Goal: Task Accomplishment & Management: Use online tool/utility

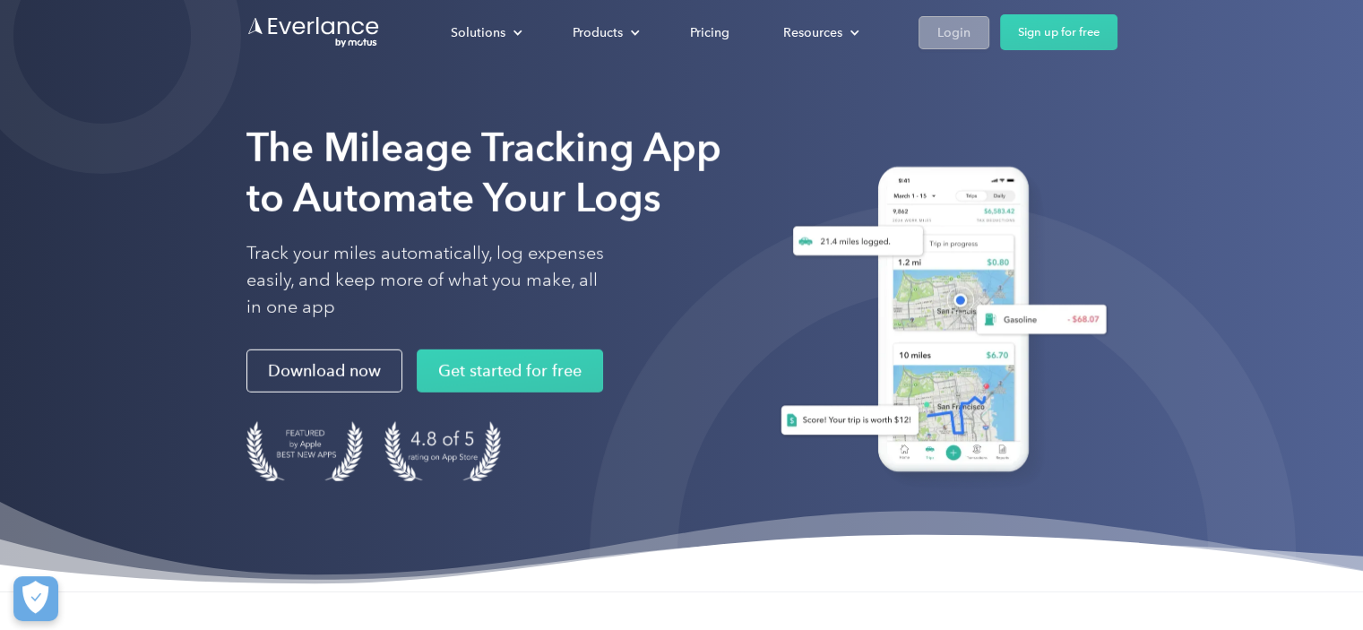
click at [952, 28] on div "Login" at bounding box center [953, 33] width 33 height 22
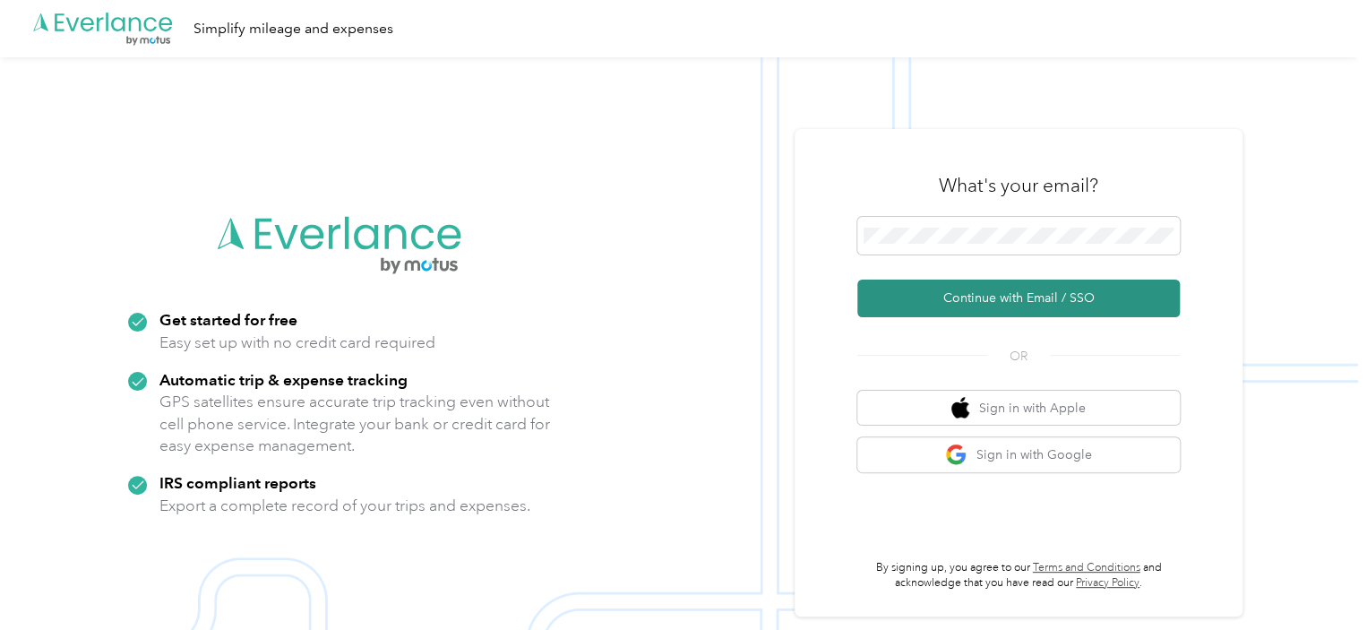
click at [1048, 300] on button "Continue with Email / SSO" at bounding box center [1019, 299] width 323 height 38
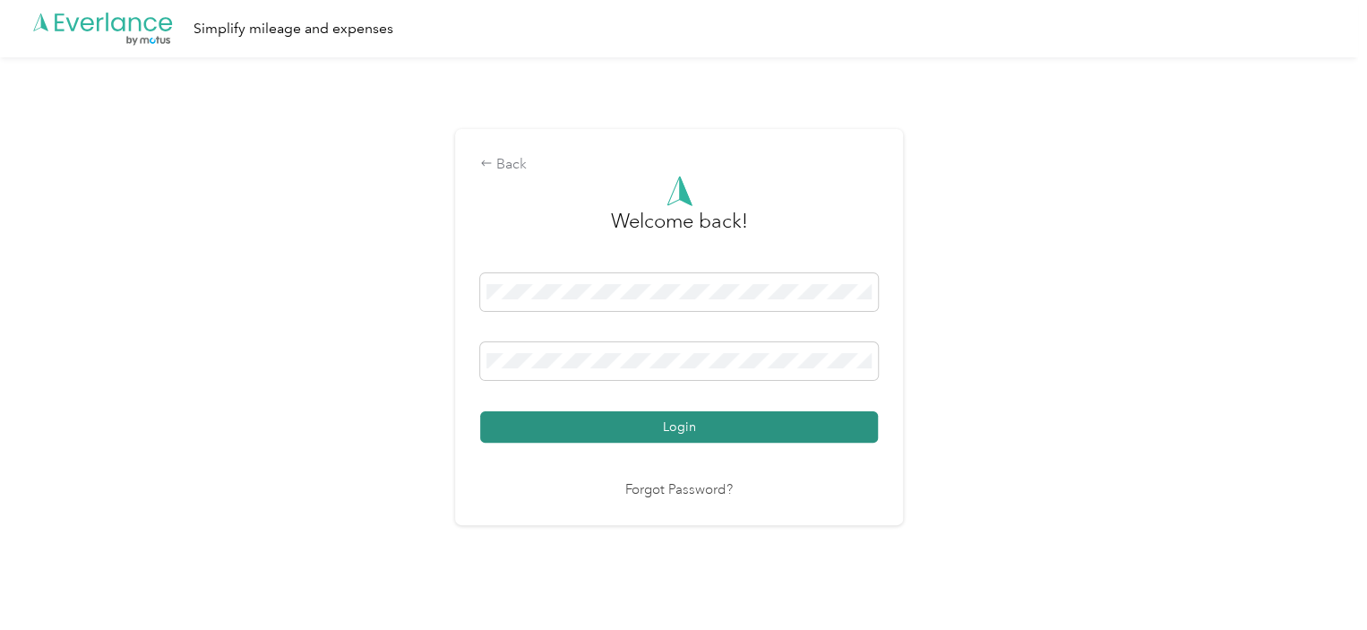
click at [712, 411] on button "Login" at bounding box center [679, 426] width 398 height 31
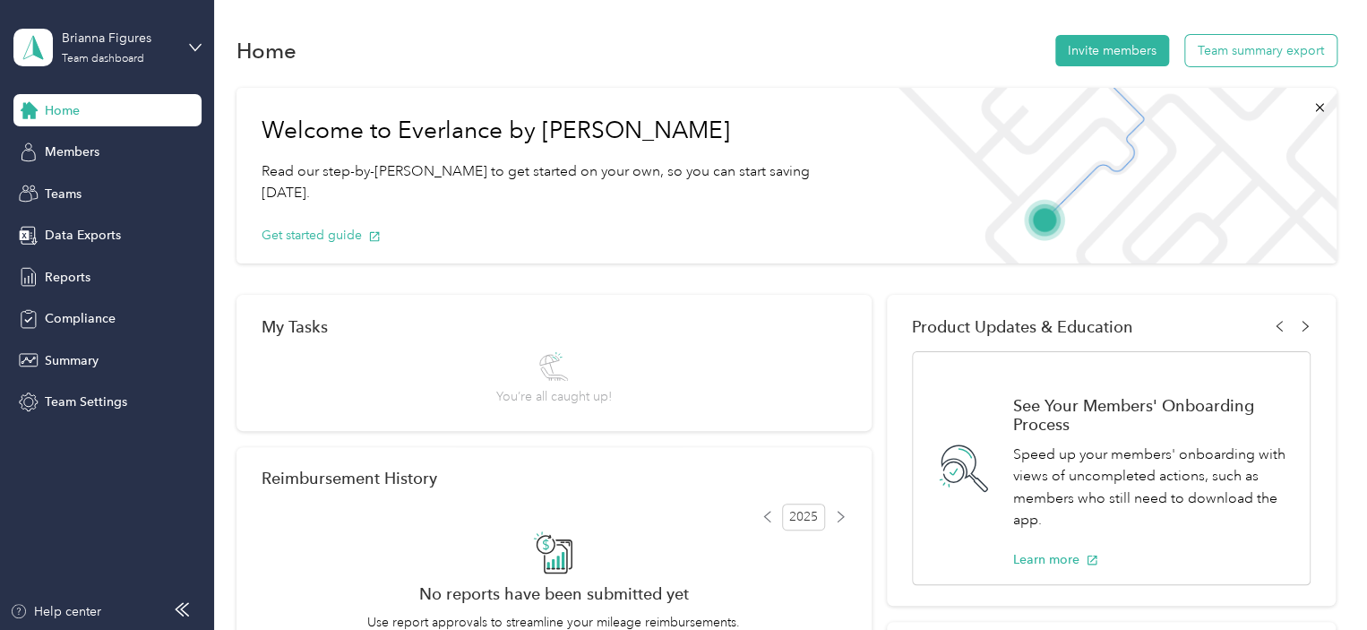
click at [1242, 46] on button "Team summary export" at bounding box center [1261, 50] width 151 height 31
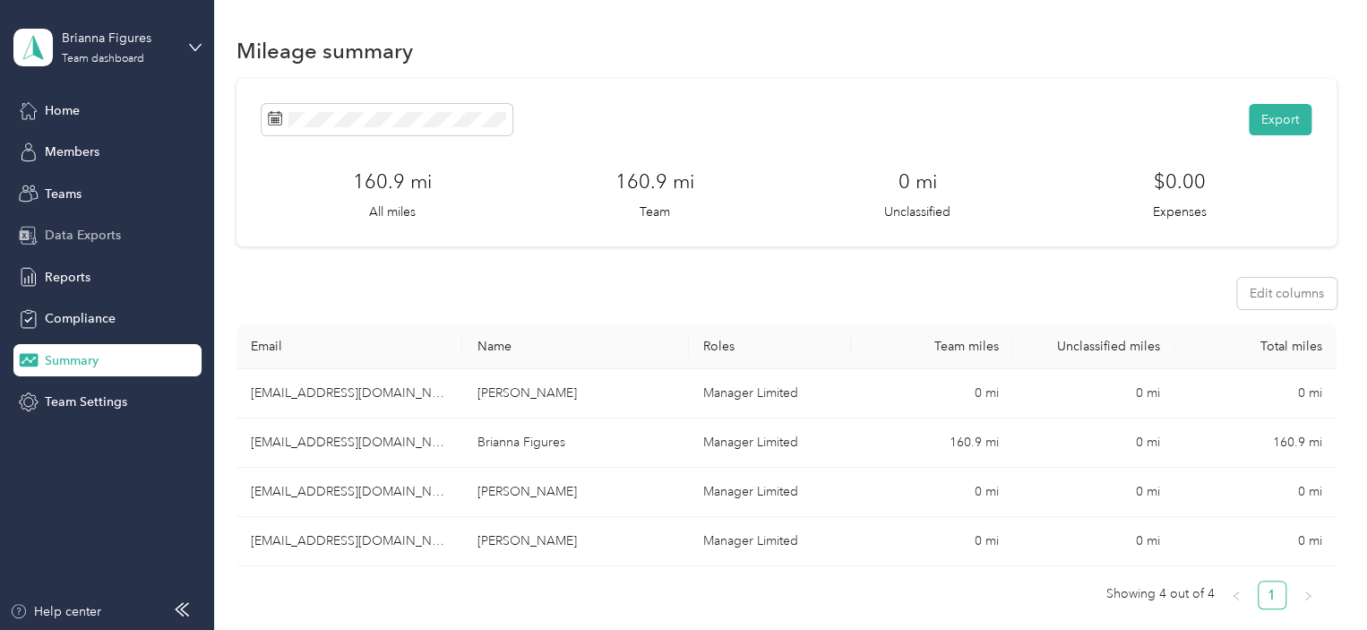
click at [96, 236] on span "Data Exports" at bounding box center [83, 235] width 76 height 19
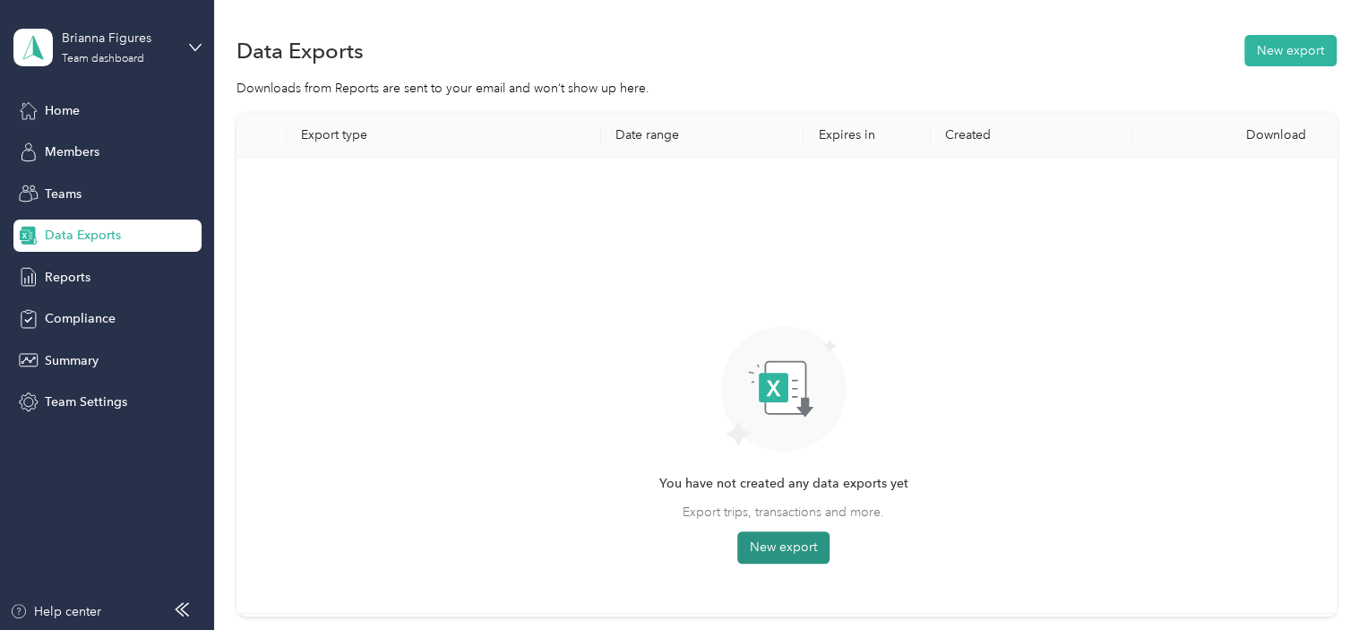
click at [804, 547] on button "New export" at bounding box center [784, 547] width 92 height 32
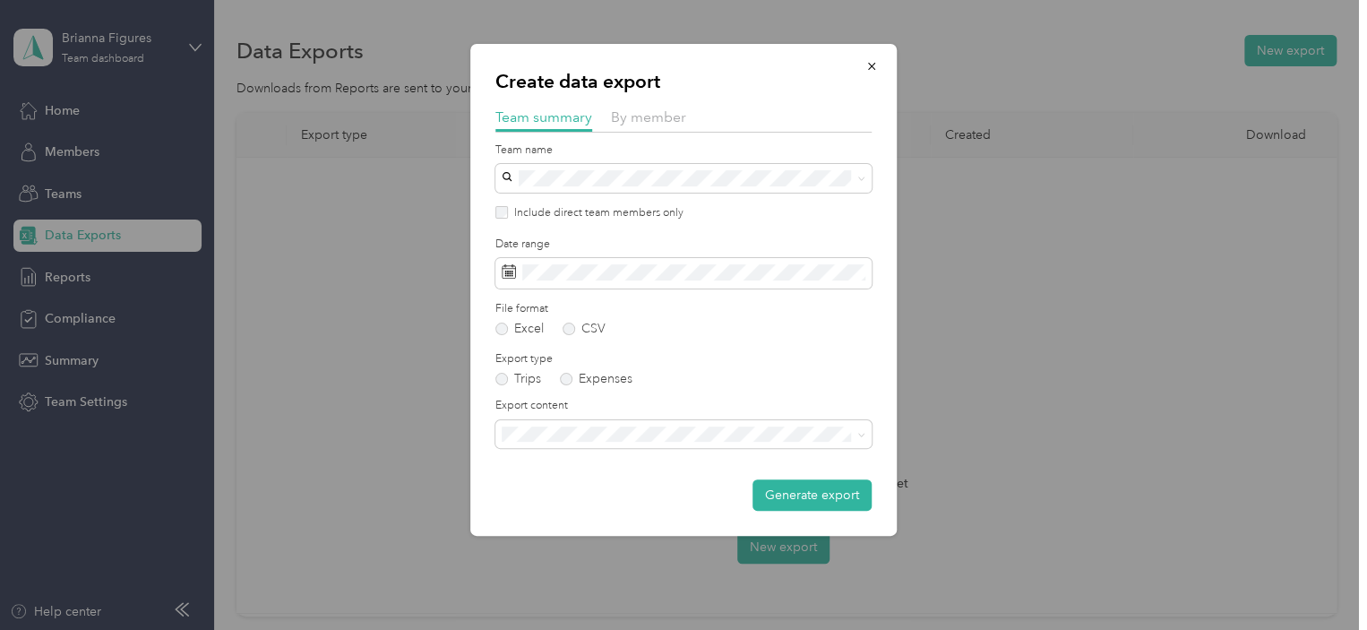
click at [509, 214] on label "Include direct team members only" at bounding box center [596, 213] width 176 height 16
click at [617, 261] on span at bounding box center [684, 273] width 376 height 30
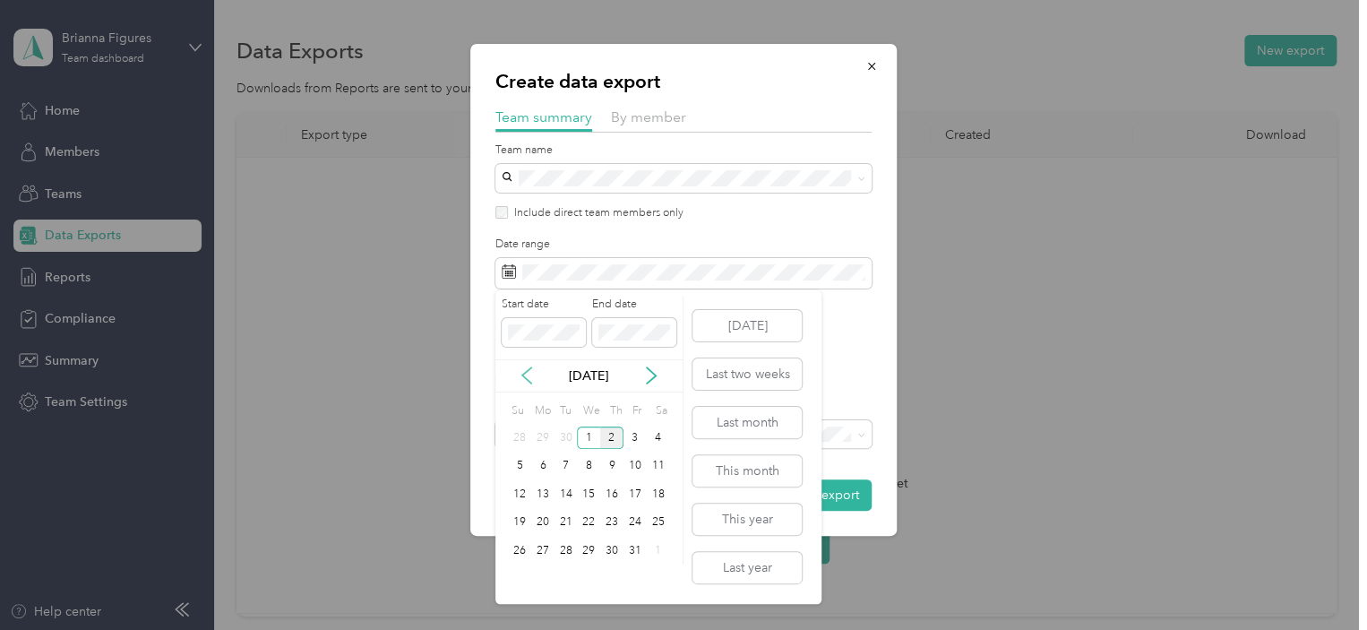
drag, startPoint x: 516, startPoint y: 372, endPoint x: 532, endPoint y: 376, distance: 16.7
click at [519, 374] on div "Oct 2025" at bounding box center [589, 376] width 187 height 19
click at [532, 376] on icon at bounding box center [527, 376] width 18 height 18
click at [520, 523] on div "21" at bounding box center [519, 523] width 23 height 22
click at [564, 555] on div "30" at bounding box center [566, 550] width 23 height 22
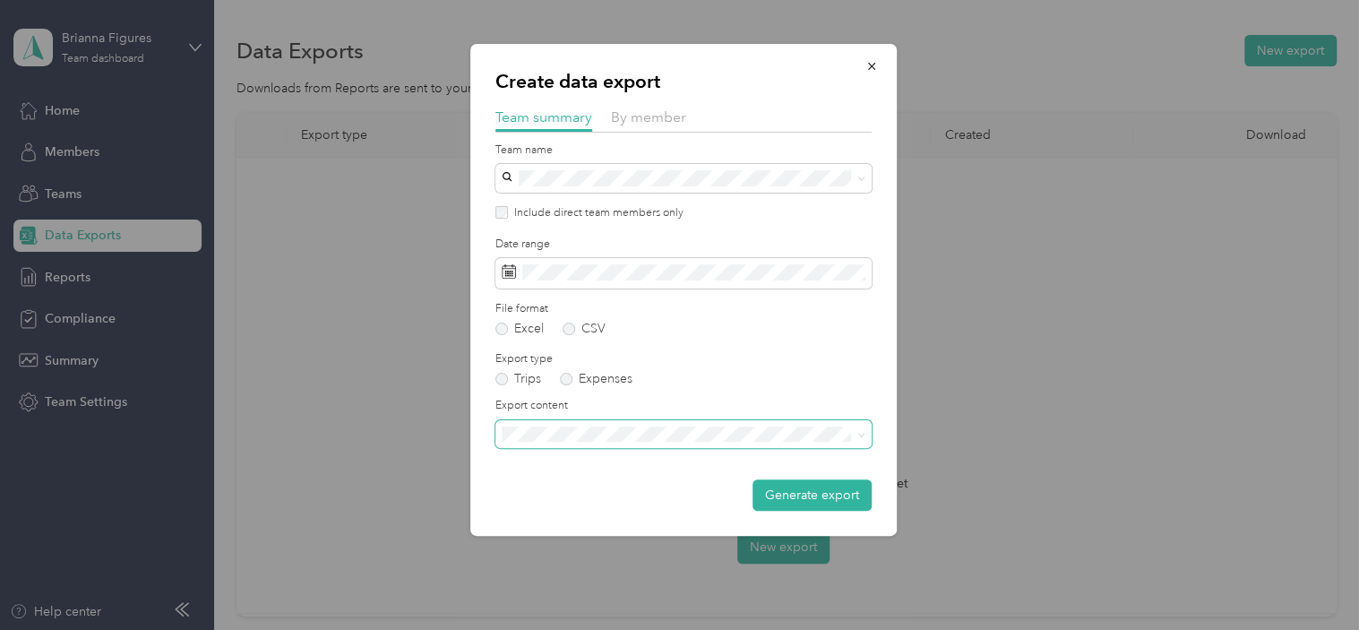
click at [546, 444] on span at bounding box center [684, 434] width 376 height 29
click at [596, 496] on span "Summary and full trips list" at bounding box center [579, 492] width 143 height 15
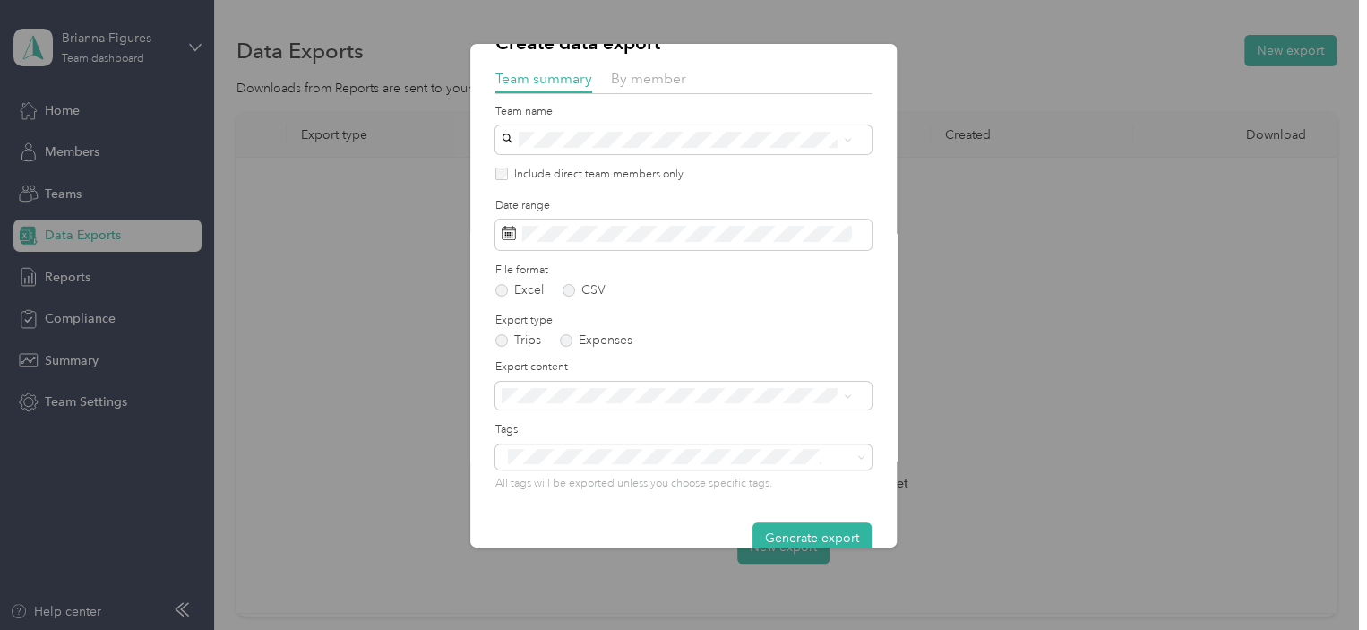
scroll to position [70, 0]
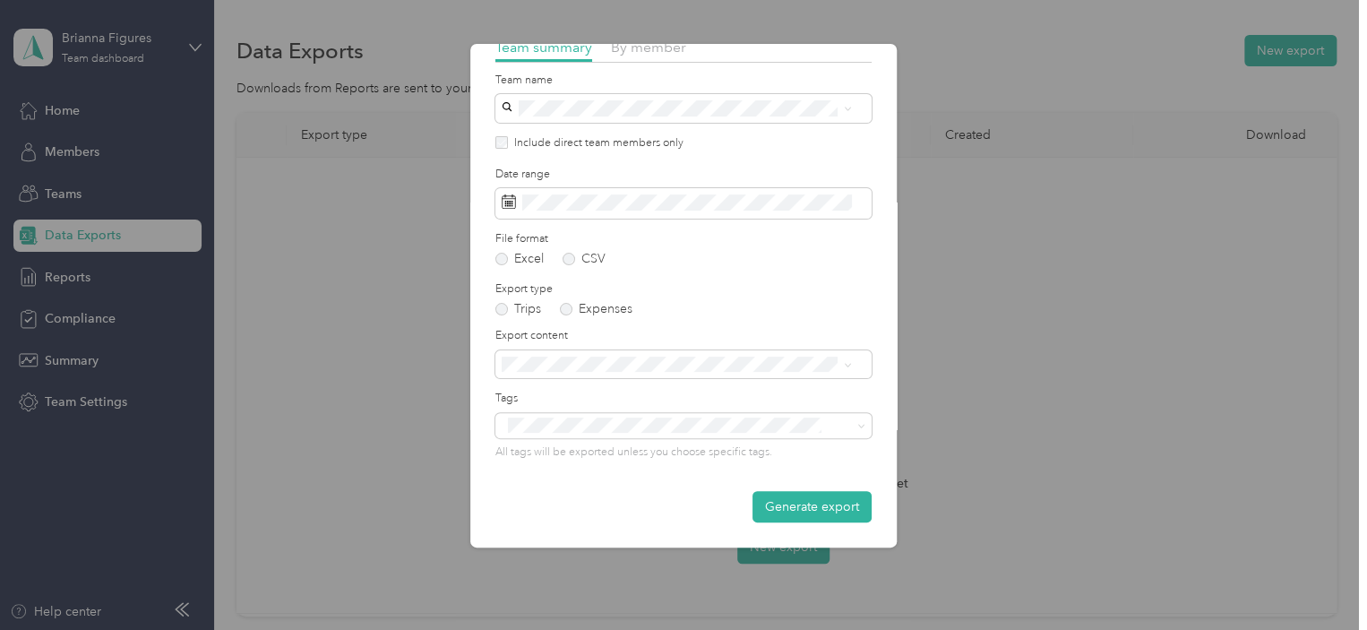
click at [814, 496] on button "Generate export" at bounding box center [812, 506] width 119 height 31
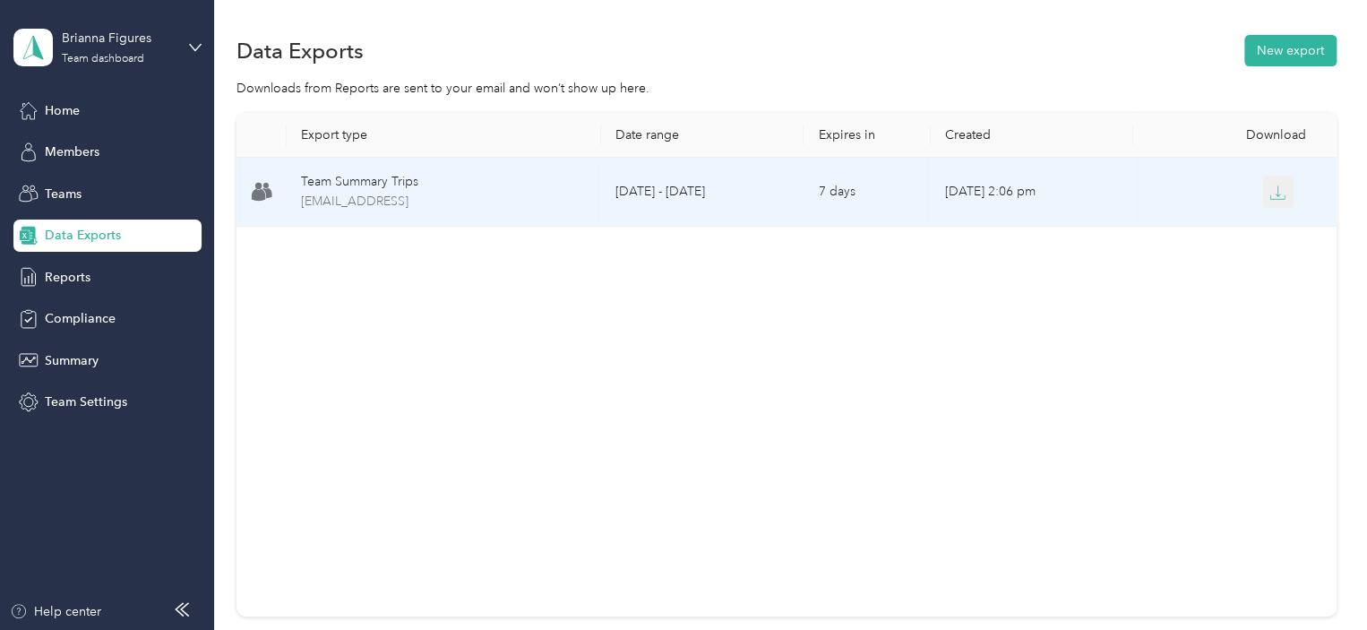
click at [1283, 193] on button "button" at bounding box center [1279, 192] width 32 height 32
